Goal: Task Accomplishment & Management: Manage account settings

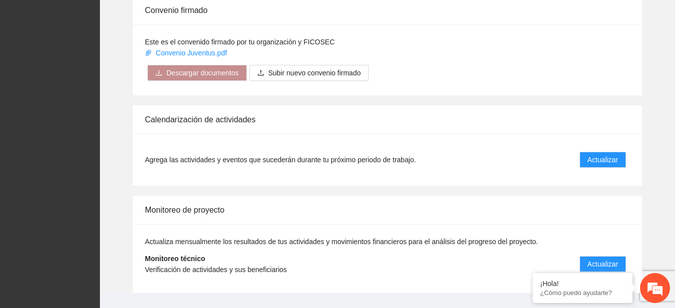
scroll to position [814, 0]
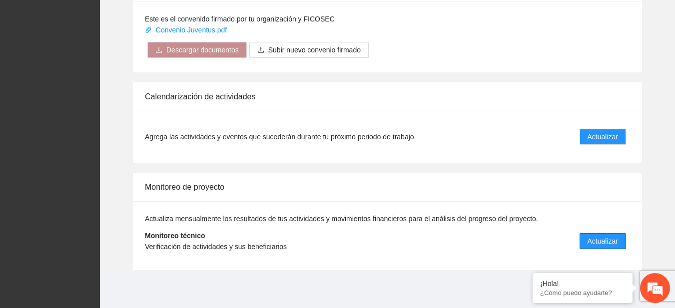
click at [617, 241] on span "Actualizar" at bounding box center [603, 241] width 30 height 11
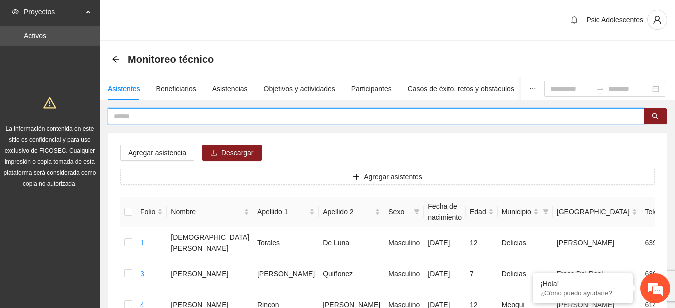
click at [393, 116] on input "text" at bounding box center [372, 116] width 516 height 11
type input "**********"
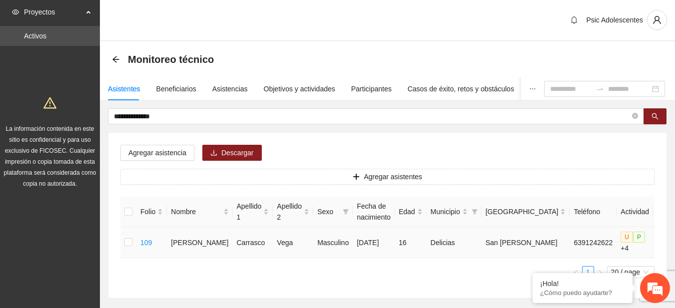
click at [126, 245] on td at bounding box center [128, 242] width 16 height 31
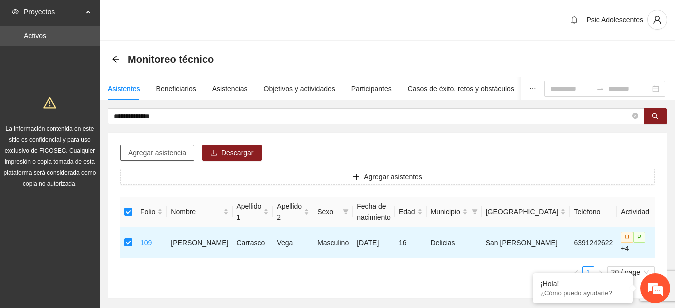
click at [145, 154] on span "Agregar asistencia" at bounding box center [157, 152] width 58 height 11
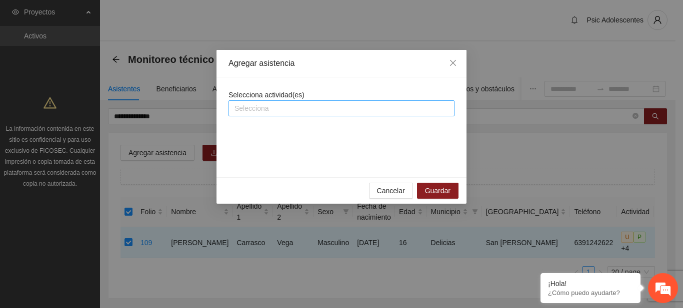
click at [241, 116] on div "Selecciona" at bounding box center [341, 108] width 226 height 16
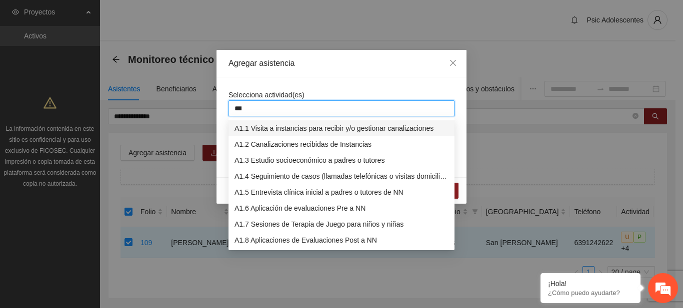
type input "****"
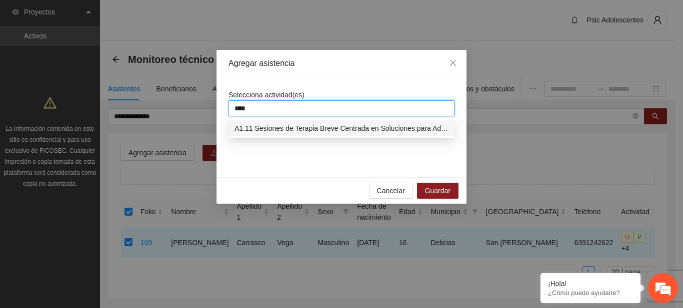
click at [255, 128] on div "A1.11 Sesiones de Terapia Breve Centrada en Soluciones para Adolescentes" at bounding box center [341, 128] width 214 height 11
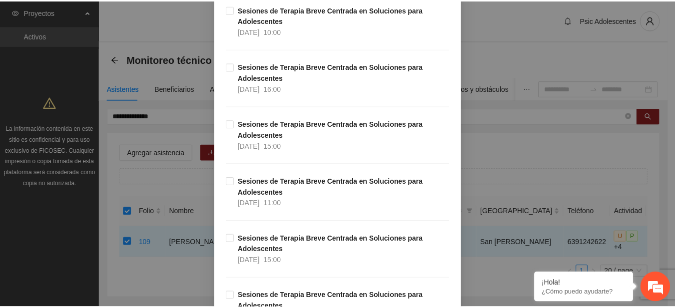
scroll to position [15206, 0]
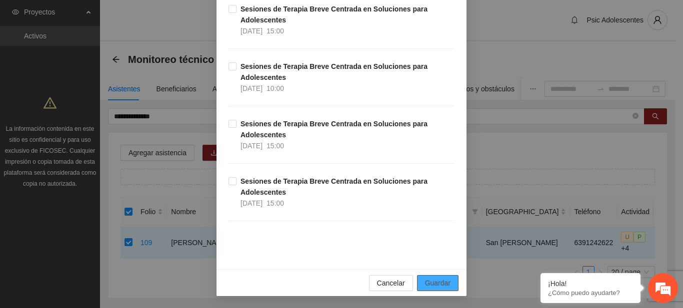
click at [434, 283] on span "Guardar" at bounding box center [437, 283] width 25 height 11
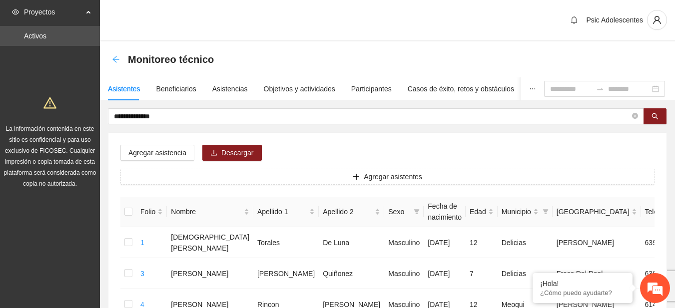
click at [118, 58] on icon "arrow-left" at bounding box center [116, 59] width 8 height 8
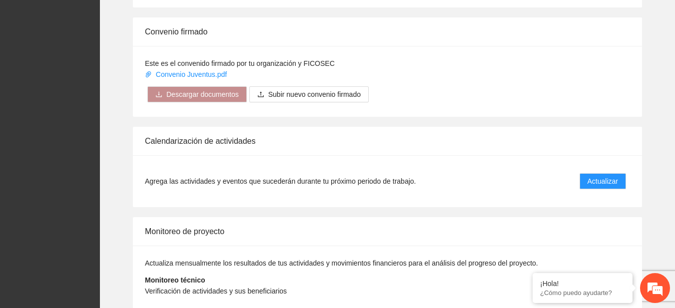
scroll to position [814, 0]
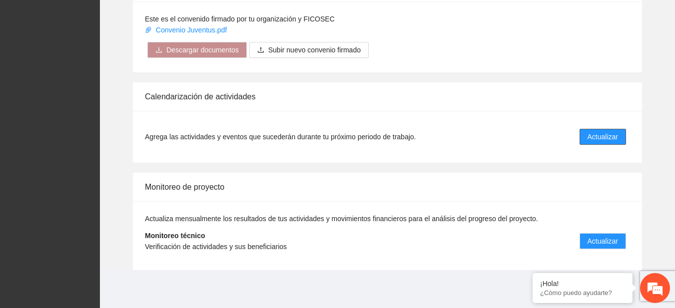
click at [583, 130] on button "Actualizar" at bounding box center [603, 137] width 46 height 16
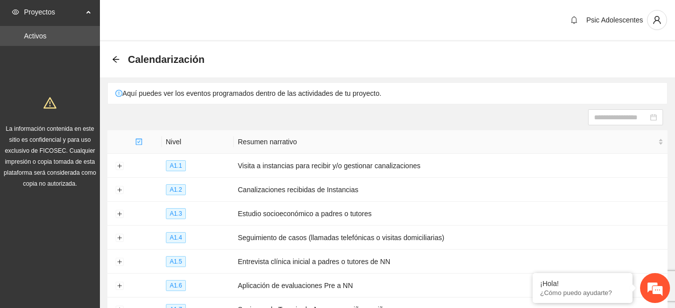
scroll to position [161, 0]
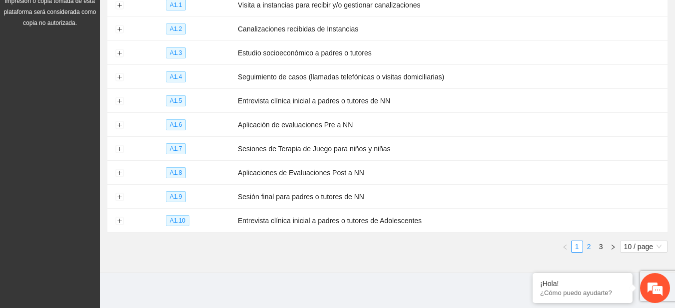
click at [586, 241] on link "2" at bounding box center [589, 246] width 11 height 11
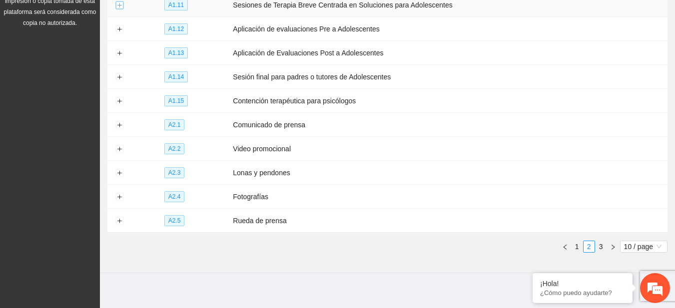
click at [118, 3] on button "Expand row" at bounding box center [119, 5] width 8 height 8
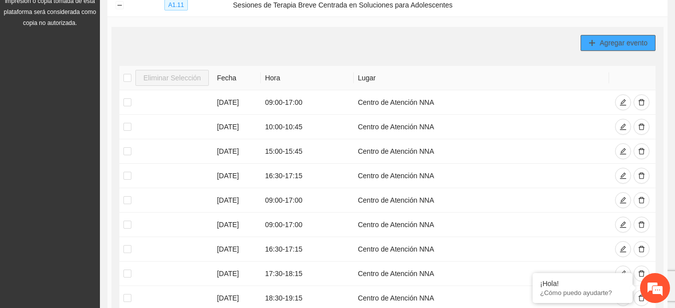
click at [629, 39] on span "Agregar evento" at bounding box center [624, 42] width 48 height 11
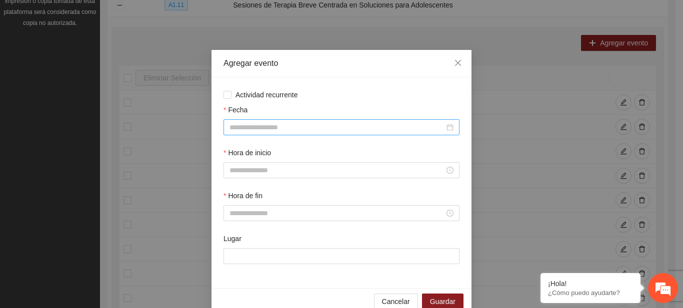
click at [288, 124] on input "Fecha" at bounding box center [336, 127] width 215 height 11
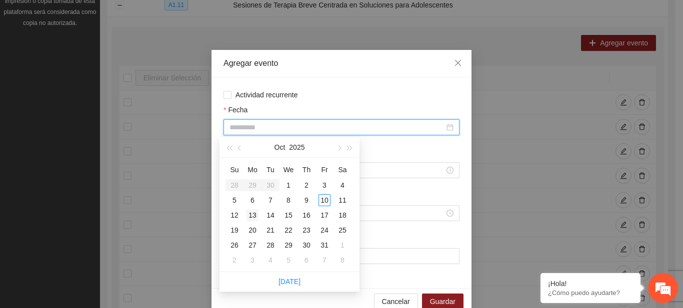
type input "**********"
click at [252, 217] on div "13" at bounding box center [252, 215] width 12 height 12
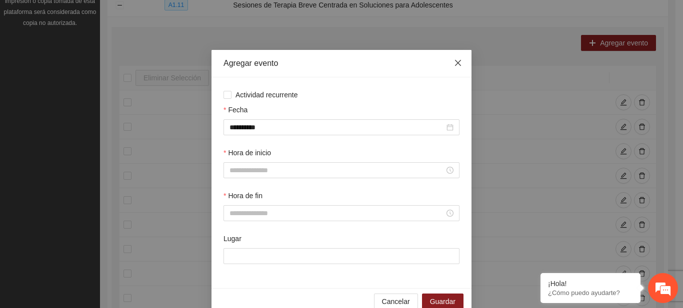
click at [454, 59] on icon "close" at bounding box center [458, 63] width 8 height 8
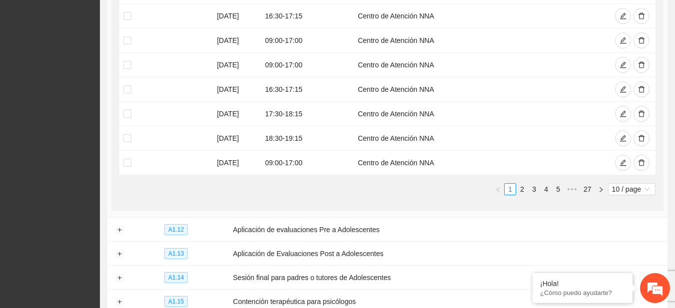
scroll to position [315, 0]
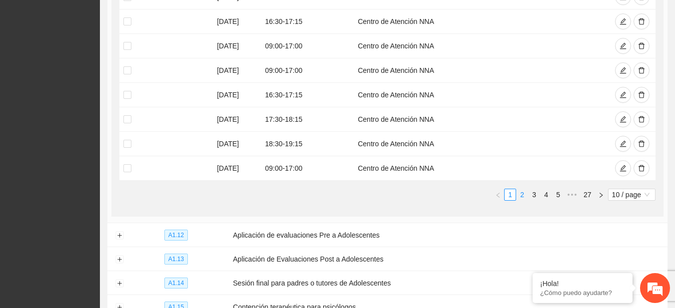
click at [519, 197] on link "2" at bounding box center [522, 194] width 11 height 11
click at [532, 199] on link "3" at bounding box center [534, 194] width 11 height 11
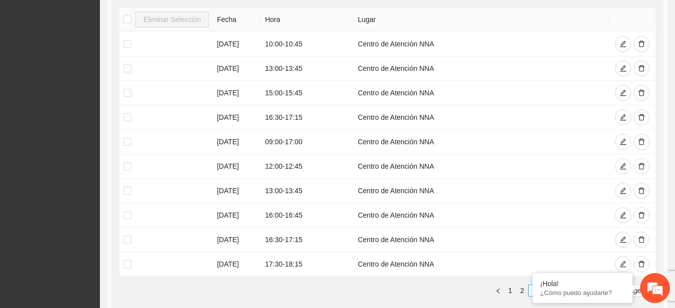
scroll to position [274, 0]
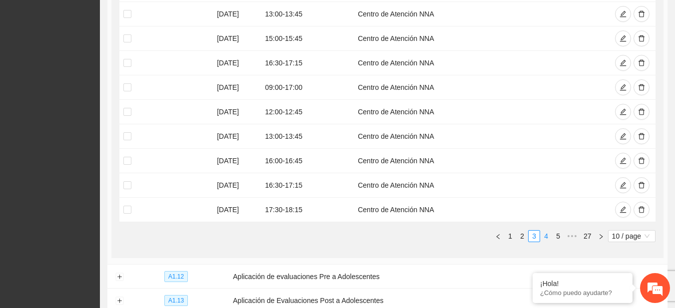
click at [543, 237] on link "4" at bounding box center [546, 236] width 11 height 11
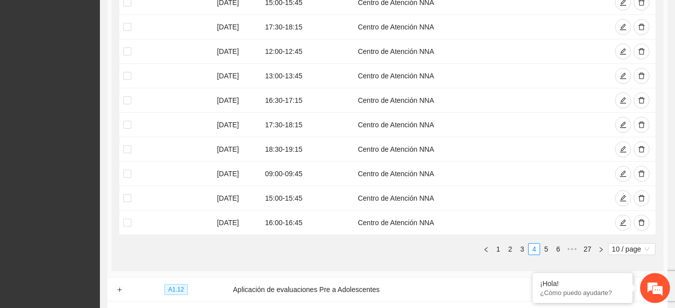
scroll to position [265, 0]
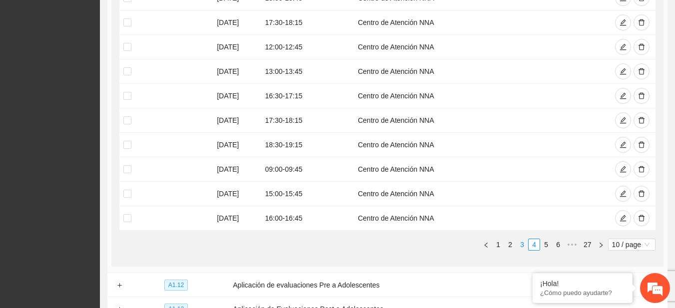
click at [522, 248] on link "3" at bounding box center [522, 244] width 11 height 11
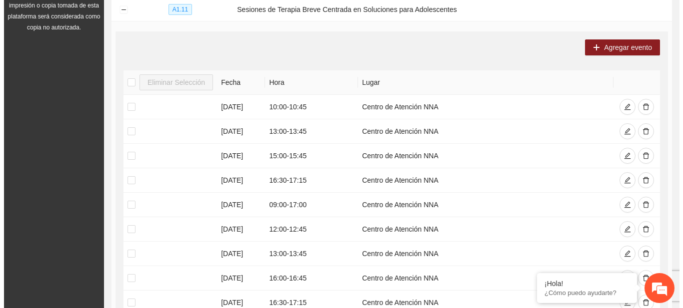
scroll to position [152, 0]
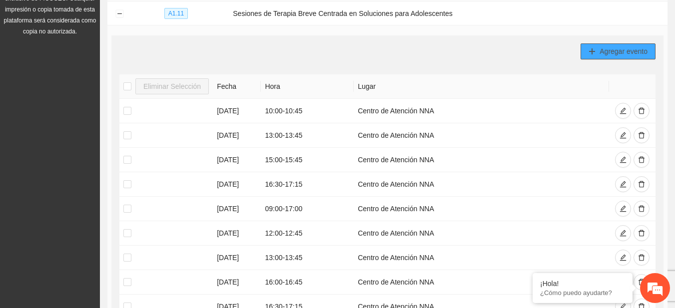
click at [611, 50] on span "Agregar evento" at bounding box center [624, 51] width 48 height 11
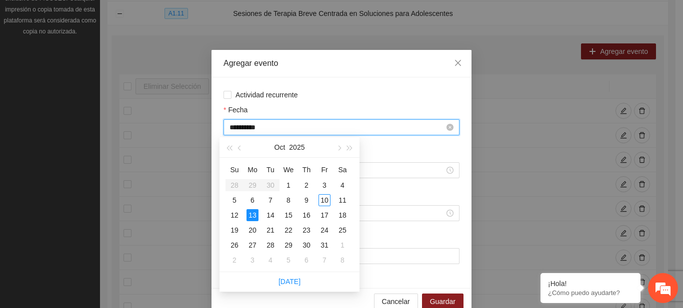
click at [280, 129] on input "**********" at bounding box center [336, 127] width 215 height 11
type input "*"
type input "**********"
click at [338, 199] on div "11" at bounding box center [342, 200] width 12 height 12
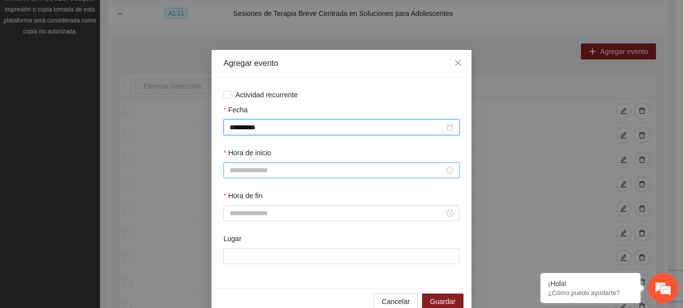
type input "**********"
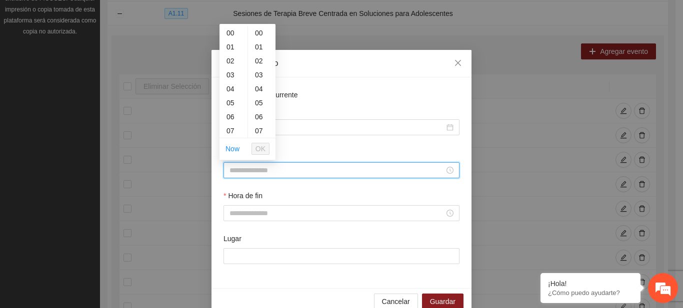
click at [281, 171] on input "Hora de inicio" at bounding box center [336, 170] width 215 height 11
click at [266, 152] on button "OK" at bounding box center [260, 149] width 18 height 12
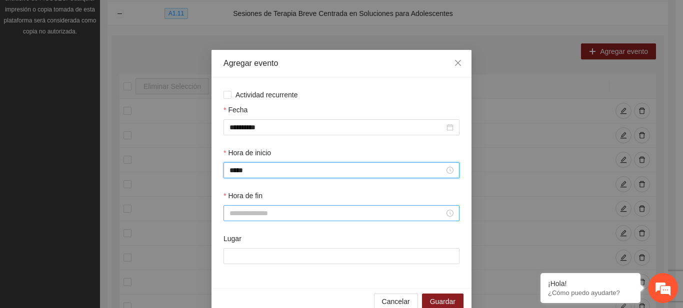
type input "*****"
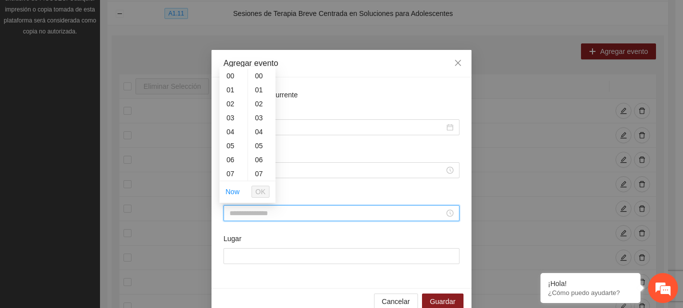
click at [245, 214] on input "Hora de fin" at bounding box center [336, 213] width 215 height 11
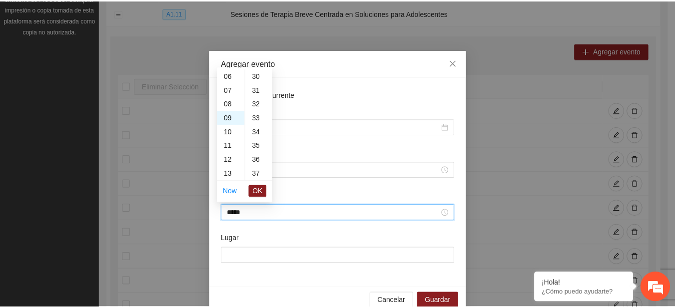
scroll to position [630, 0]
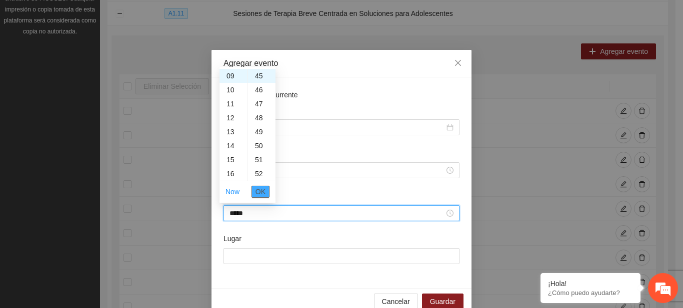
click at [260, 191] on span "OK" at bounding box center [260, 191] width 10 height 11
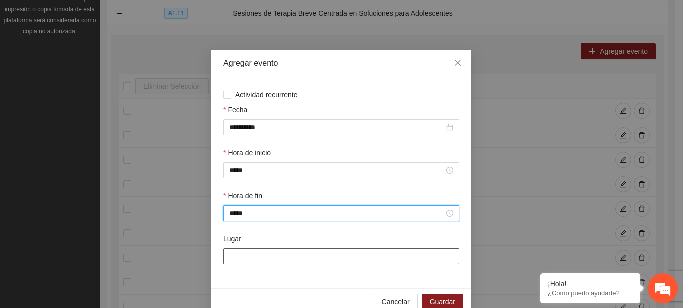
type input "*****"
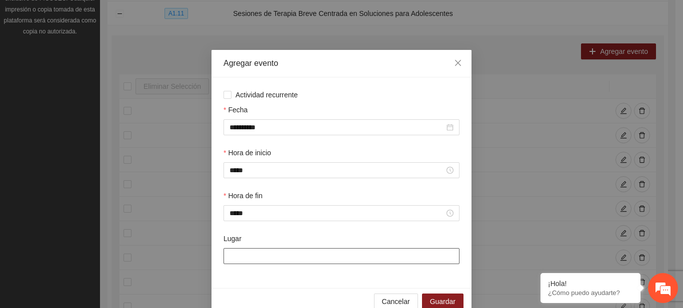
click at [260, 253] on input "Lugar" at bounding box center [341, 256] width 236 height 16
type input "**********"
click at [446, 299] on span "Guardar" at bounding box center [442, 301] width 25 height 11
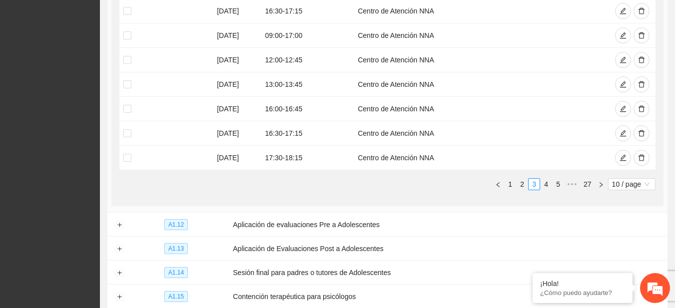
scroll to position [312, 0]
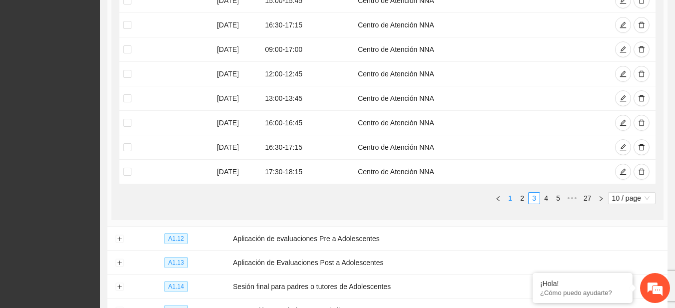
click at [507, 199] on link "1" at bounding box center [510, 198] width 11 height 11
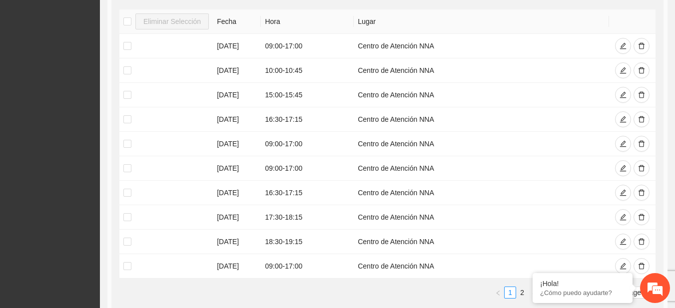
scroll to position [230, 0]
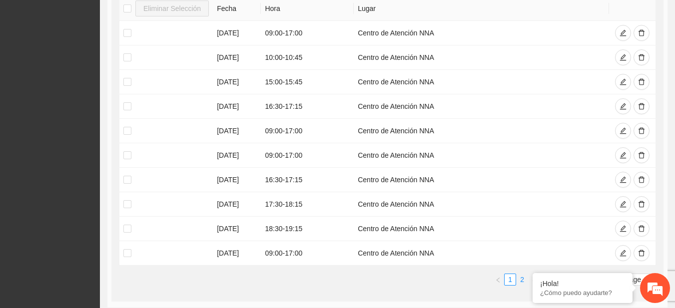
click at [521, 279] on link "2" at bounding box center [522, 279] width 11 height 11
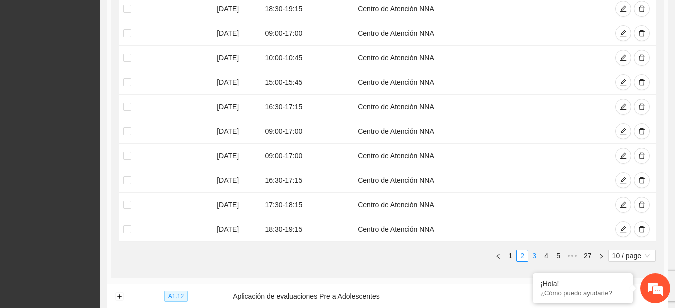
click at [530, 255] on link "3" at bounding box center [534, 255] width 11 height 11
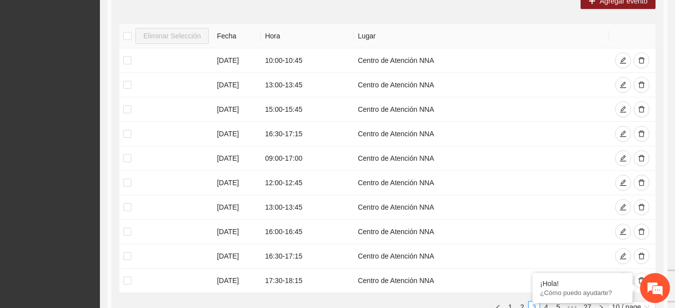
scroll to position [349, 0]
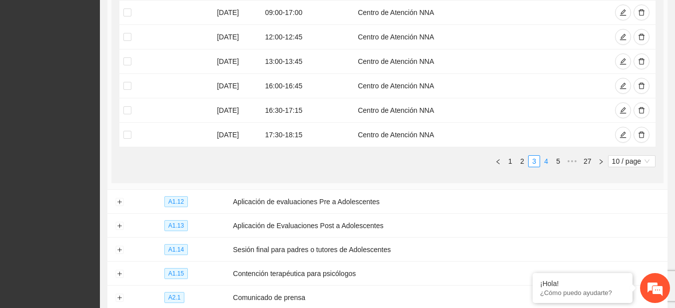
click at [548, 159] on link "4" at bounding box center [546, 161] width 11 height 11
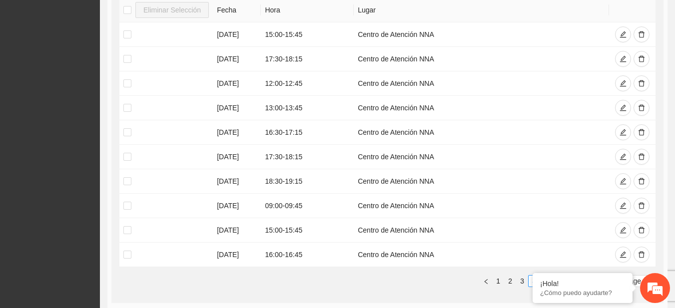
scroll to position [296, 0]
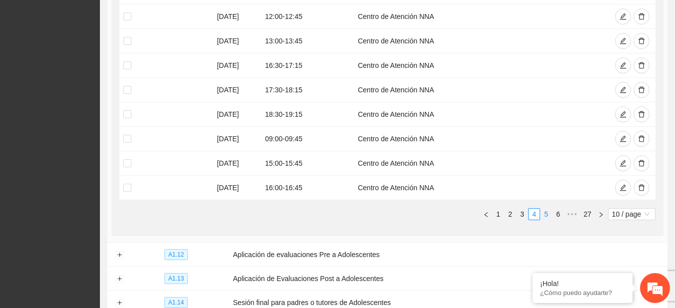
click at [550, 211] on link "5" at bounding box center [546, 214] width 11 height 11
click at [556, 215] on link "7" at bounding box center [558, 214] width 11 height 11
click at [551, 215] on link "8" at bounding box center [546, 214] width 11 height 11
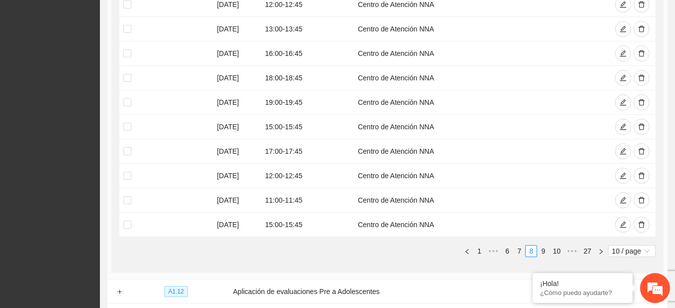
scroll to position [270, 0]
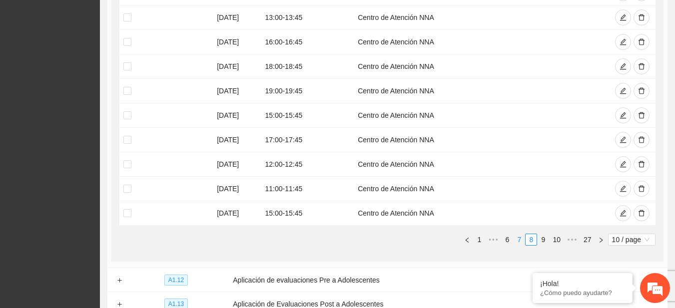
click at [521, 237] on link "7" at bounding box center [519, 239] width 11 height 11
click at [502, 237] on span "•••" at bounding box center [496, 240] width 16 height 12
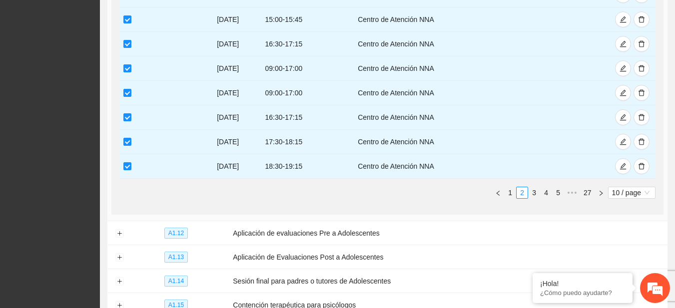
scroll to position [319, 0]
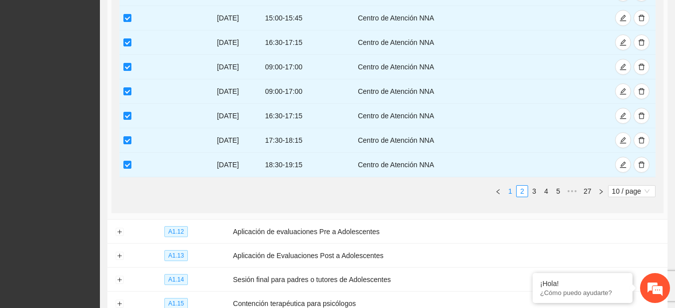
click at [508, 193] on link "1" at bounding box center [510, 191] width 11 height 11
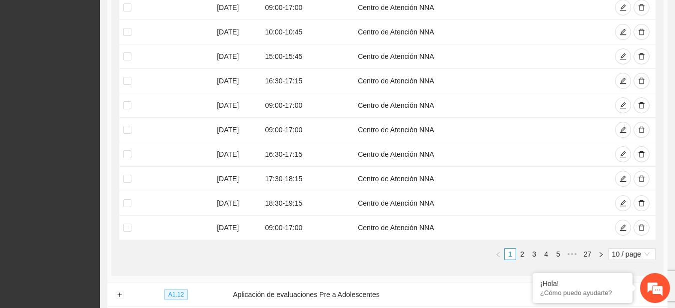
scroll to position [263, 0]
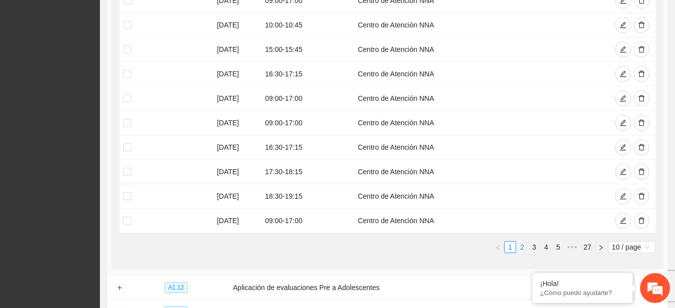
click at [522, 250] on link "2" at bounding box center [522, 247] width 11 height 11
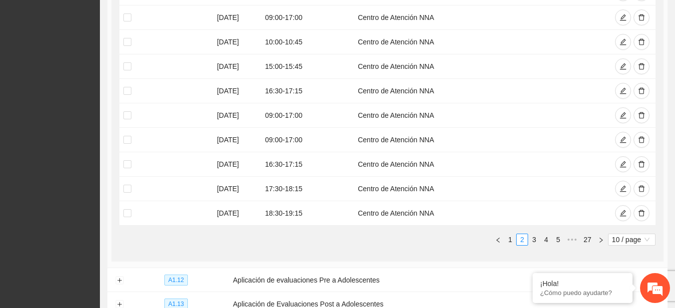
scroll to position [289, 0]
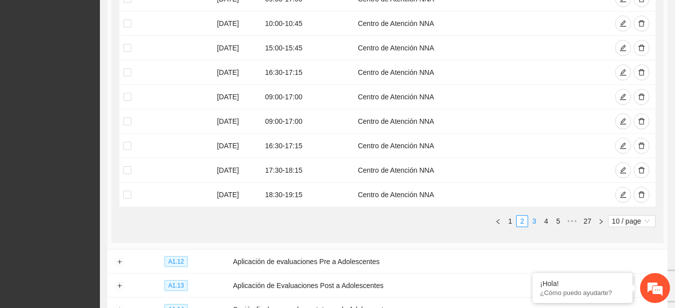
click at [532, 222] on link "3" at bounding box center [534, 221] width 11 height 11
click at [548, 220] on link "4" at bounding box center [546, 221] width 11 height 11
click at [548, 220] on link "5" at bounding box center [546, 221] width 11 height 11
click at [547, 221] on link "6" at bounding box center [546, 221] width 11 height 11
click at [549, 221] on link "7" at bounding box center [546, 221] width 11 height 11
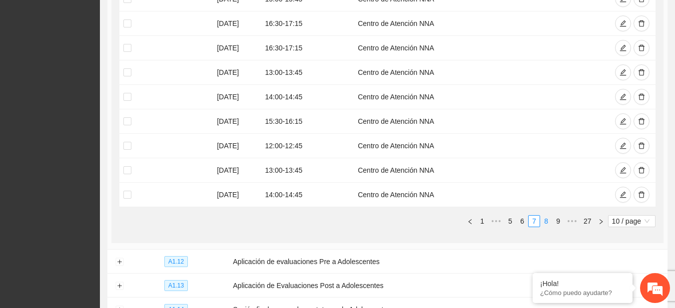
click at [547, 220] on link "8" at bounding box center [546, 221] width 11 height 11
click at [544, 221] on link "9" at bounding box center [543, 221] width 11 height 11
click at [545, 221] on link "10" at bounding box center [542, 221] width 14 height 11
click at [544, 221] on link "11" at bounding box center [542, 221] width 14 height 11
click at [544, 220] on link "12" at bounding box center [542, 221] width 14 height 11
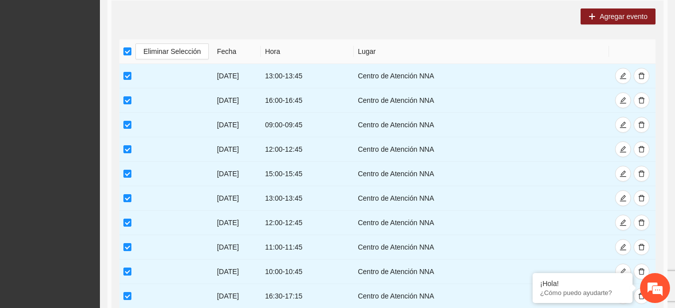
scroll to position [186, 0]
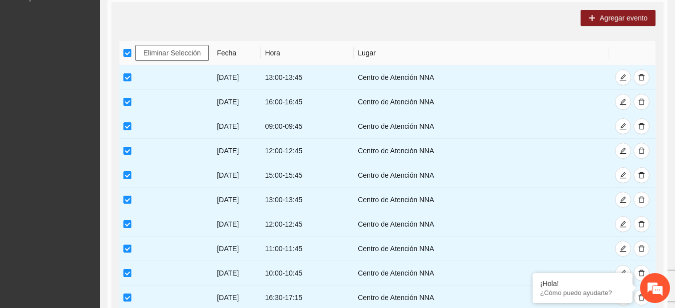
click at [184, 55] on span "Eliminar Selección" at bounding box center [171, 52] width 57 height 11
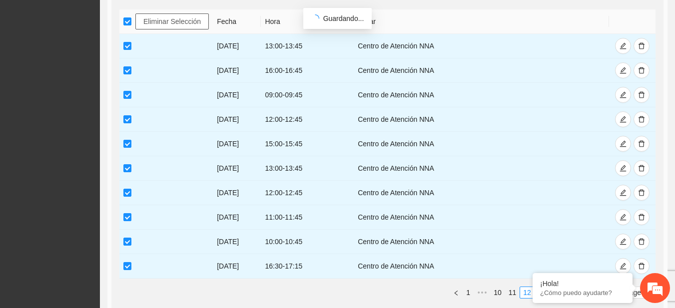
scroll to position [209, 0]
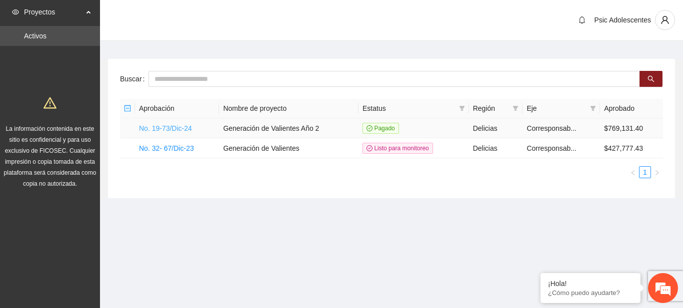
click at [173, 127] on link "No. 19-73/Dic-24" at bounding box center [165, 128] width 53 height 8
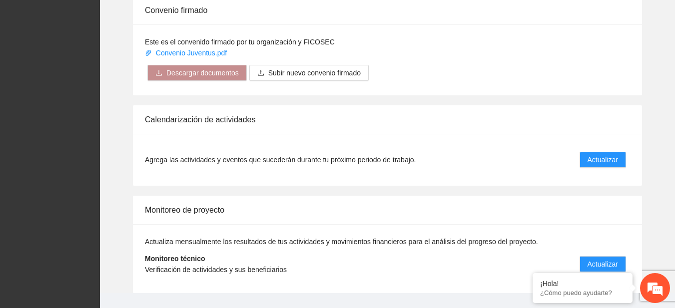
scroll to position [814, 0]
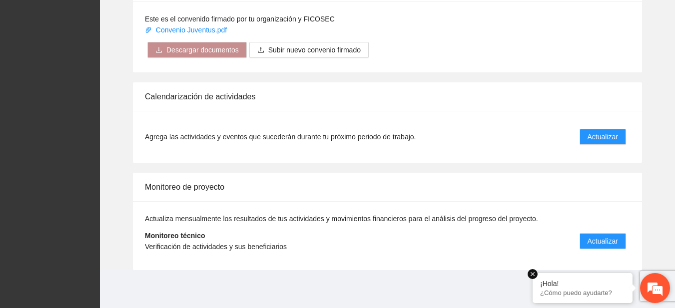
click at [534, 275] on em at bounding box center [533, 274] width 10 height 10
click at [597, 141] on span "Actualizar" at bounding box center [603, 136] width 30 height 11
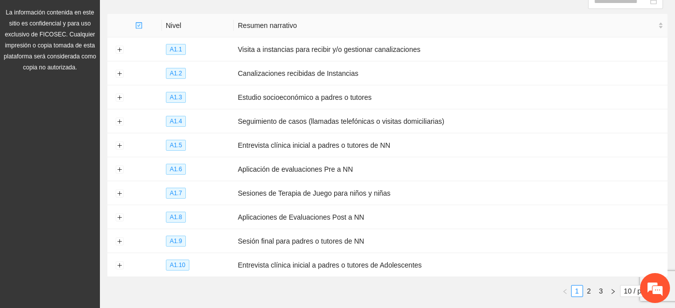
scroll to position [161, 0]
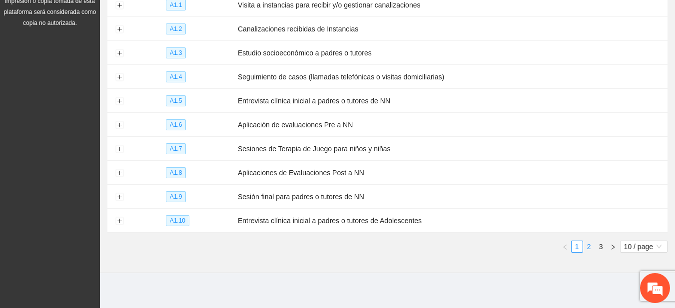
click at [586, 241] on link "2" at bounding box center [589, 246] width 11 height 11
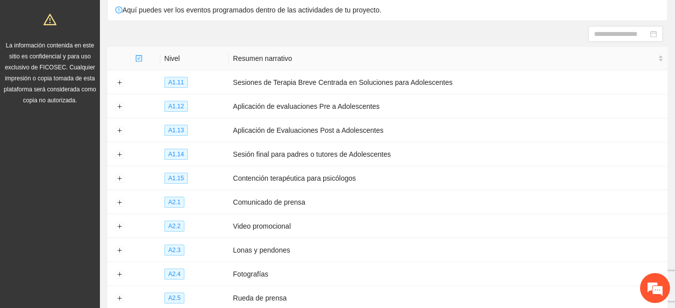
scroll to position [77, 0]
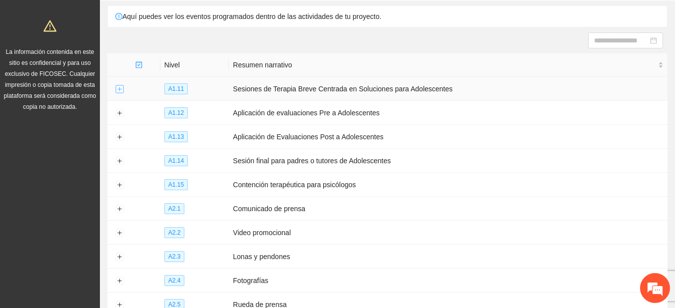
click at [121, 92] on button "Expand row" at bounding box center [119, 89] width 8 height 8
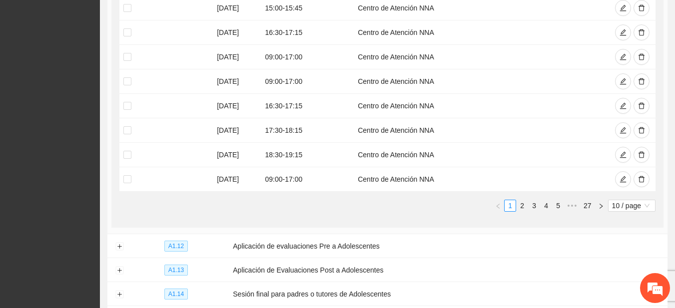
scroll to position [305, 0]
click at [532, 204] on link "3" at bounding box center [534, 204] width 11 height 11
click at [543, 205] on link "4" at bounding box center [546, 204] width 11 height 11
click at [550, 206] on link "5" at bounding box center [546, 204] width 11 height 11
click at [557, 206] on link "7" at bounding box center [558, 204] width 11 height 11
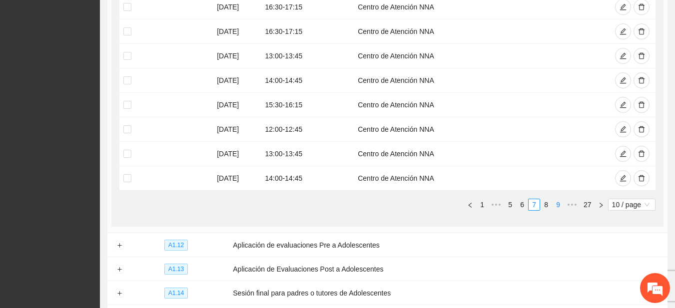
click at [557, 206] on link "9" at bounding box center [558, 204] width 11 height 11
click at [540, 205] on link "10" at bounding box center [542, 204] width 14 height 11
click at [547, 204] on link "11" at bounding box center [542, 204] width 14 height 11
click at [544, 204] on link "12" at bounding box center [542, 204] width 14 height 11
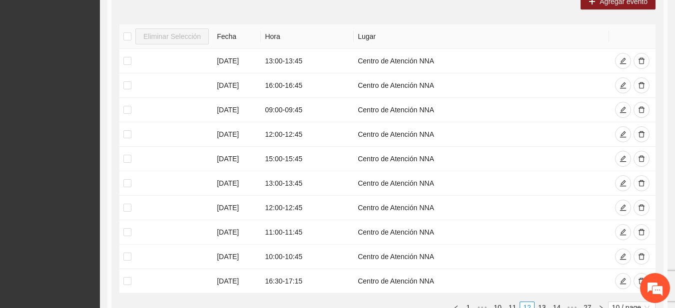
scroll to position [178, 0]
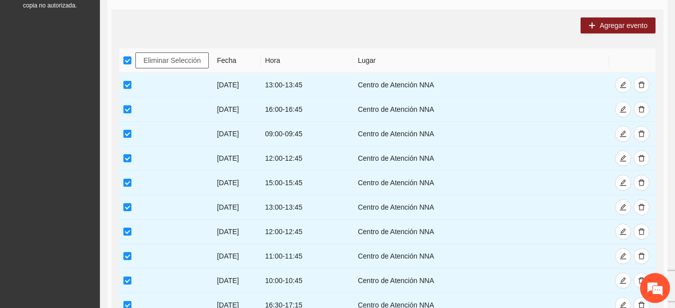
click at [145, 58] on span "Eliminar Selección" at bounding box center [171, 60] width 57 height 11
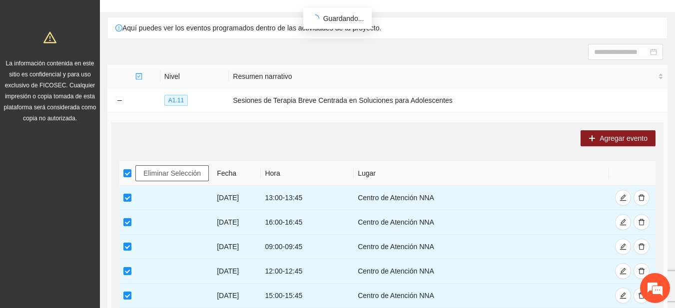
scroll to position [21, 0]
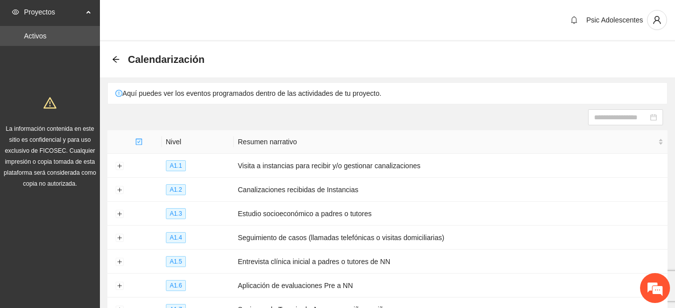
scroll to position [161, 0]
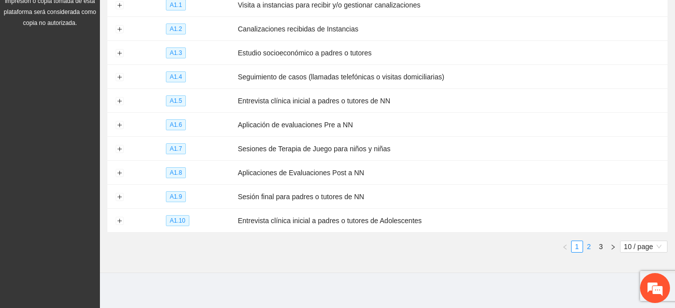
click at [586, 245] on link "2" at bounding box center [589, 246] width 11 height 11
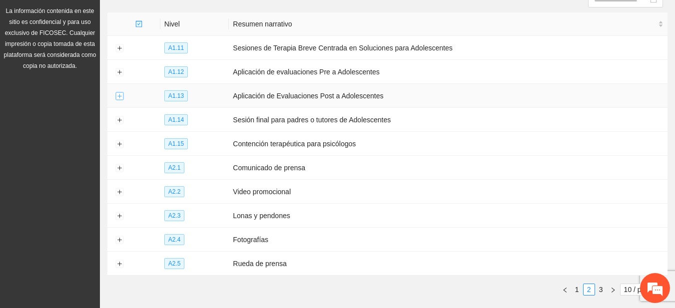
scroll to position [0, 0]
click at [119, 50] on button "Expand row" at bounding box center [119, 48] width 8 height 8
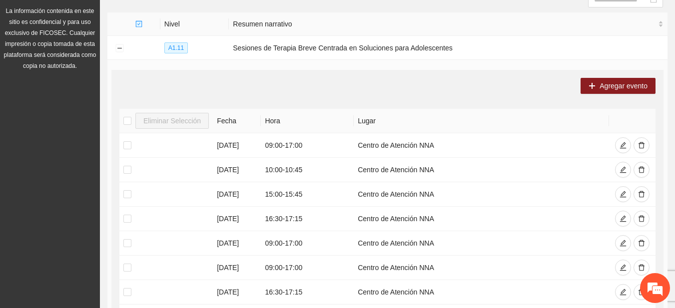
click at [268, 75] on div "Agregar evento Eliminar Selección Fecha Hora Lugar 24/10/2025 09:00 - 17:00 Cen…" at bounding box center [387, 242] width 552 height 344
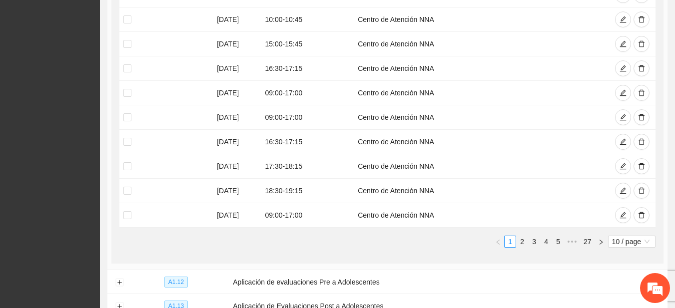
scroll to position [288, 0]
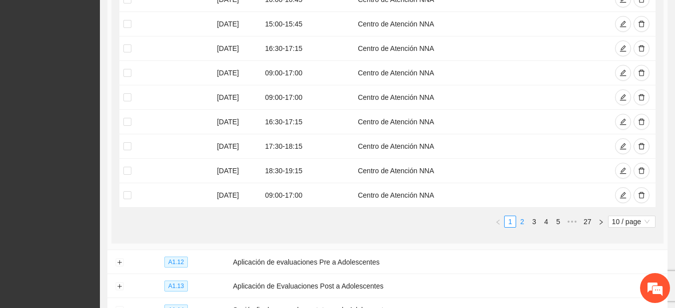
click at [522, 219] on link "2" at bounding box center [522, 221] width 11 height 11
click at [537, 222] on link "3" at bounding box center [534, 221] width 11 height 11
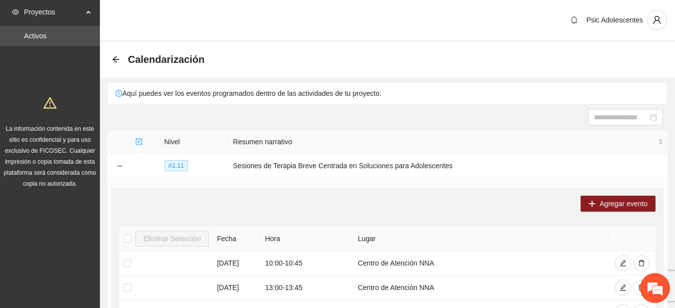
scroll to position [144, 0]
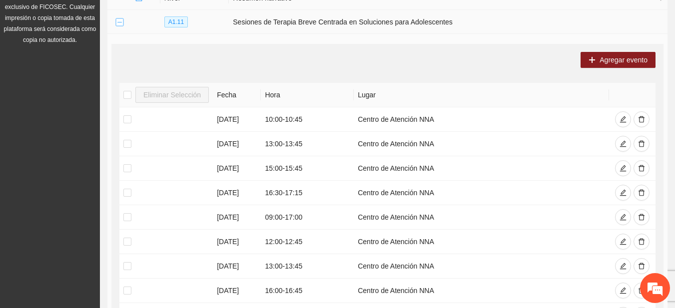
click at [119, 18] on button "Collapse row" at bounding box center [119, 22] width 8 height 8
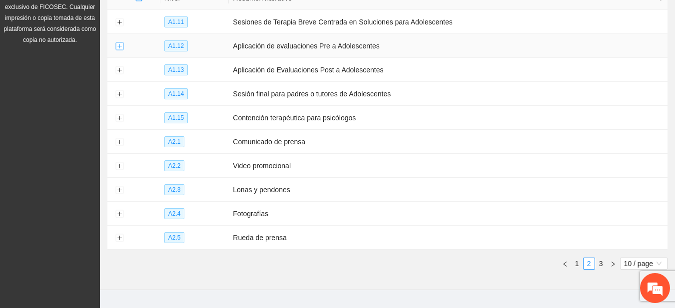
click at [121, 43] on button "Expand row" at bounding box center [119, 46] width 8 height 8
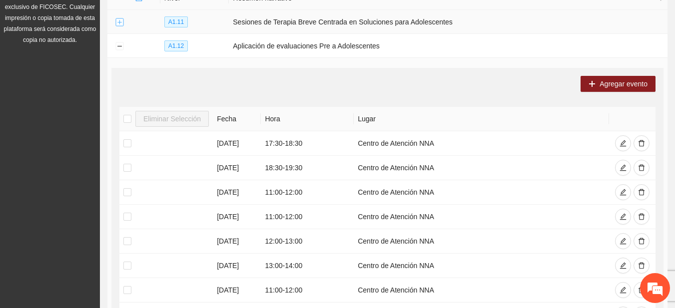
click at [120, 22] on button "Expand row" at bounding box center [119, 22] width 8 height 8
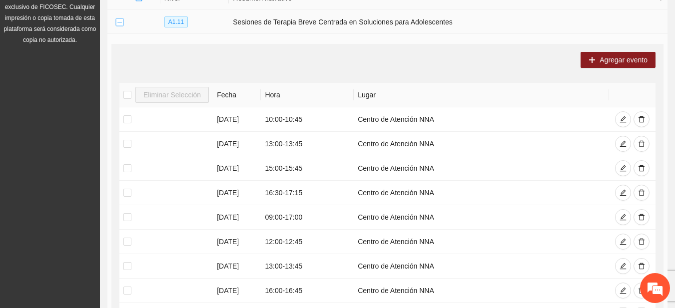
click at [120, 22] on button "Collapse row" at bounding box center [119, 22] width 8 height 8
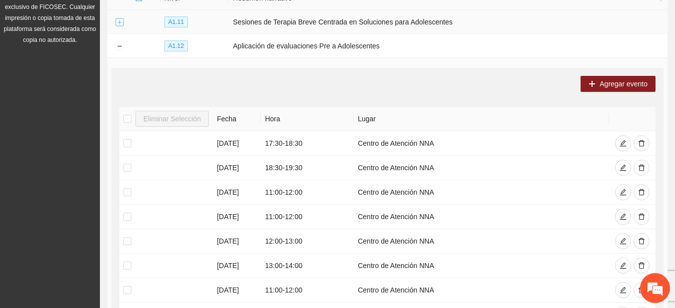
click at [120, 22] on button "Expand row" at bounding box center [119, 22] width 8 height 8
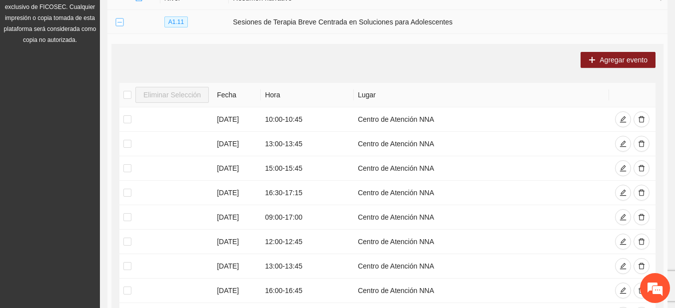
click at [120, 22] on button "Collapse row" at bounding box center [119, 22] width 8 height 8
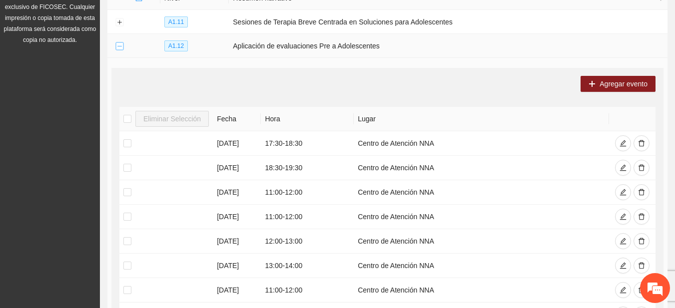
click at [123, 42] on button "Collapse row" at bounding box center [119, 46] width 8 height 8
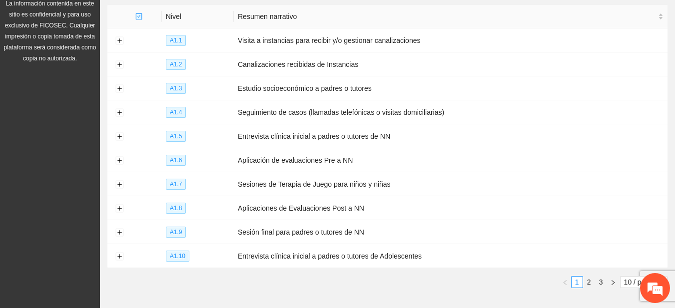
scroll to position [161, 0]
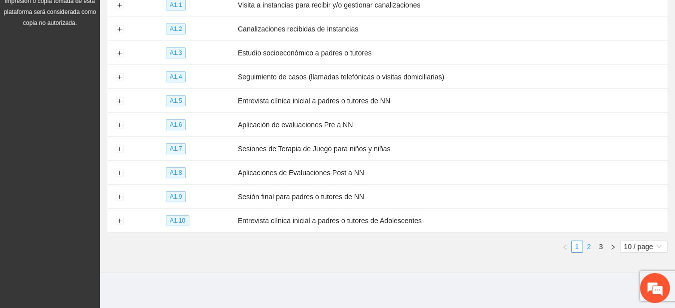
click at [591, 242] on link "2" at bounding box center [589, 246] width 11 height 11
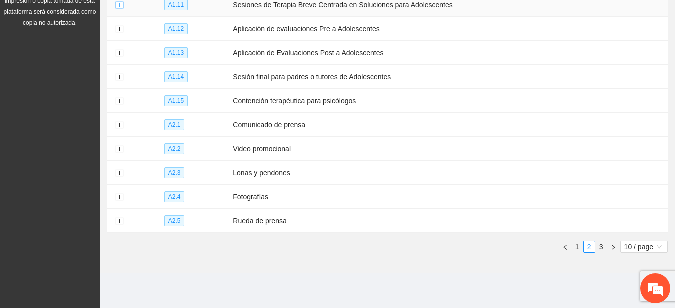
click at [120, 6] on button "Expand row" at bounding box center [119, 5] width 8 height 8
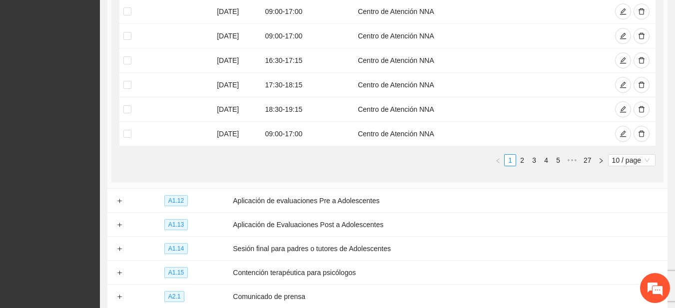
scroll to position [351, 0]
click at [520, 157] on link "2" at bounding box center [522, 159] width 11 height 11
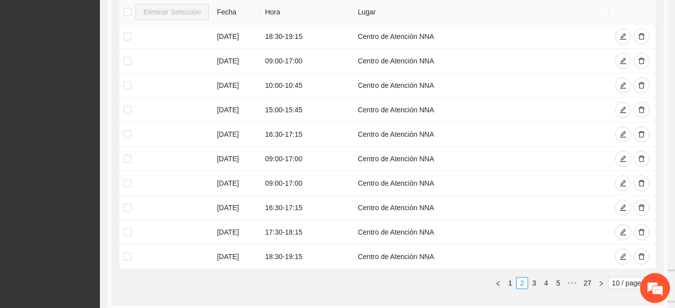
scroll to position [244, 0]
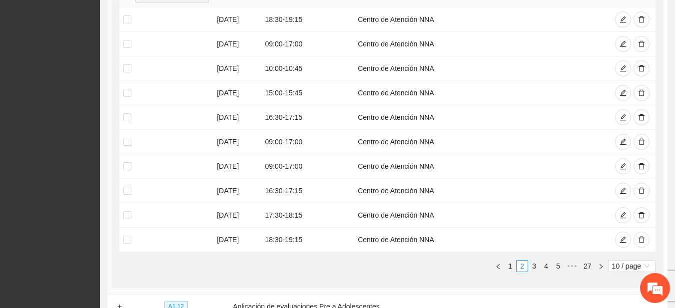
click at [419, 259] on div "Eliminar Selección Fecha Hora Lugar 16/10/2025 18:30 - 19:15 Centro de Atención…" at bounding box center [387, 127] width 536 height 289
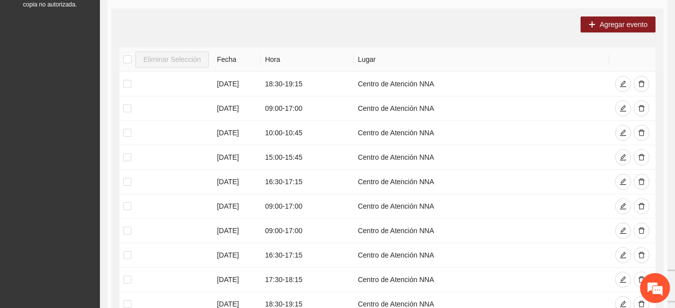
scroll to position [235, 0]
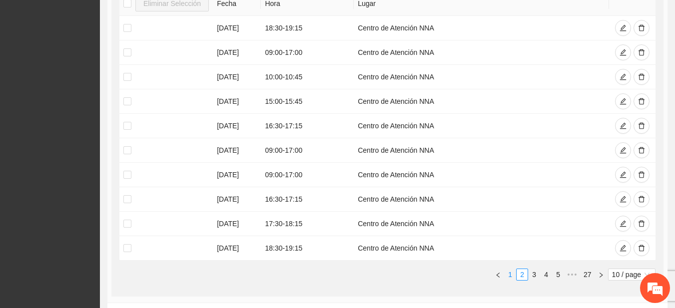
click at [512, 274] on link "1" at bounding box center [510, 274] width 11 height 11
click at [519, 276] on link "2" at bounding box center [522, 274] width 11 height 11
click at [533, 274] on link "3" at bounding box center [534, 274] width 11 height 11
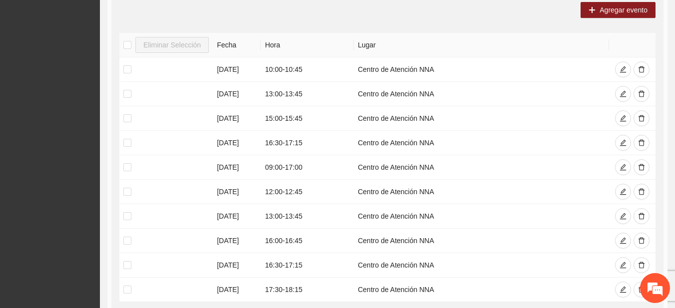
scroll to position [158, 0]
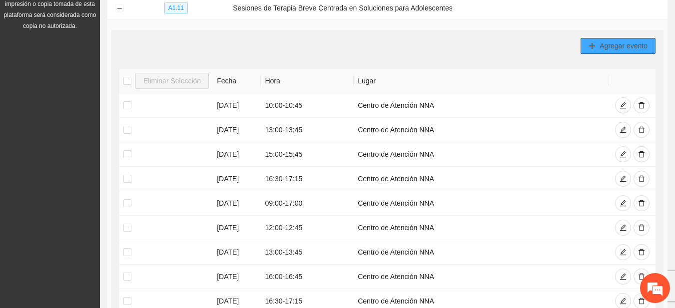
click at [624, 40] on span "Agregar evento" at bounding box center [624, 45] width 48 height 11
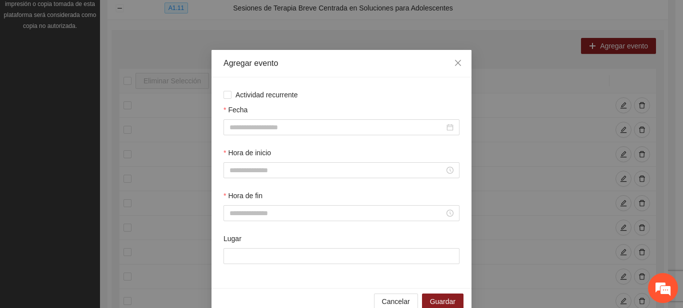
click at [285, 135] on div "Fecha" at bounding box center [341, 125] width 240 height 43
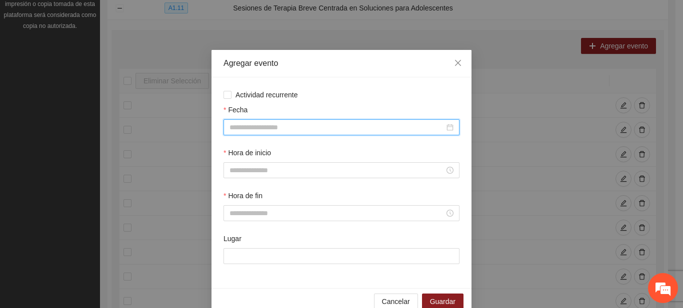
click at [276, 129] on input "Fecha" at bounding box center [336, 127] width 215 height 11
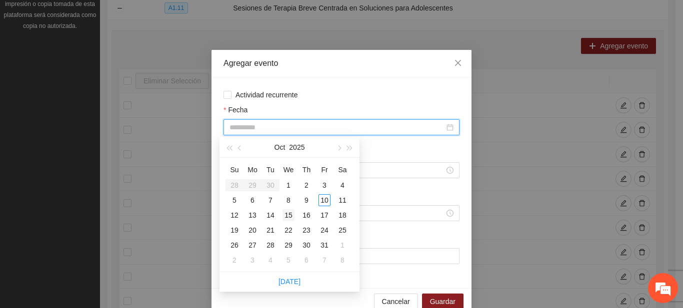
type input "**********"
click at [286, 215] on div "15" at bounding box center [288, 215] width 12 height 12
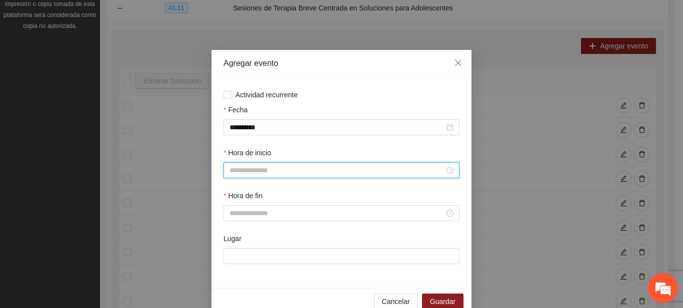
click at [265, 173] on input "Hora de inicio" at bounding box center [336, 170] width 215 height 11
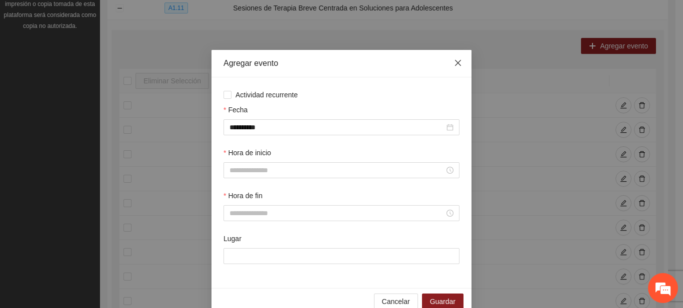
click at [459, 63] on span "Close" at bounding box center [457, 63] width 27 height 27
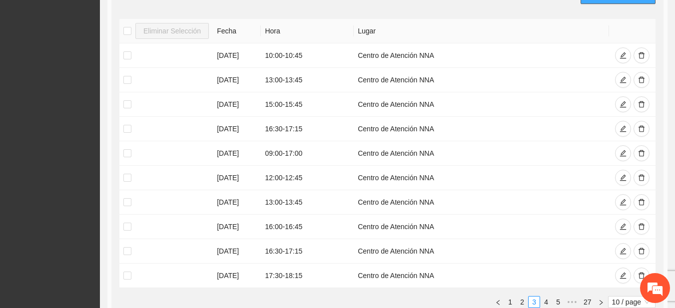
scroll to position [232, 0]
